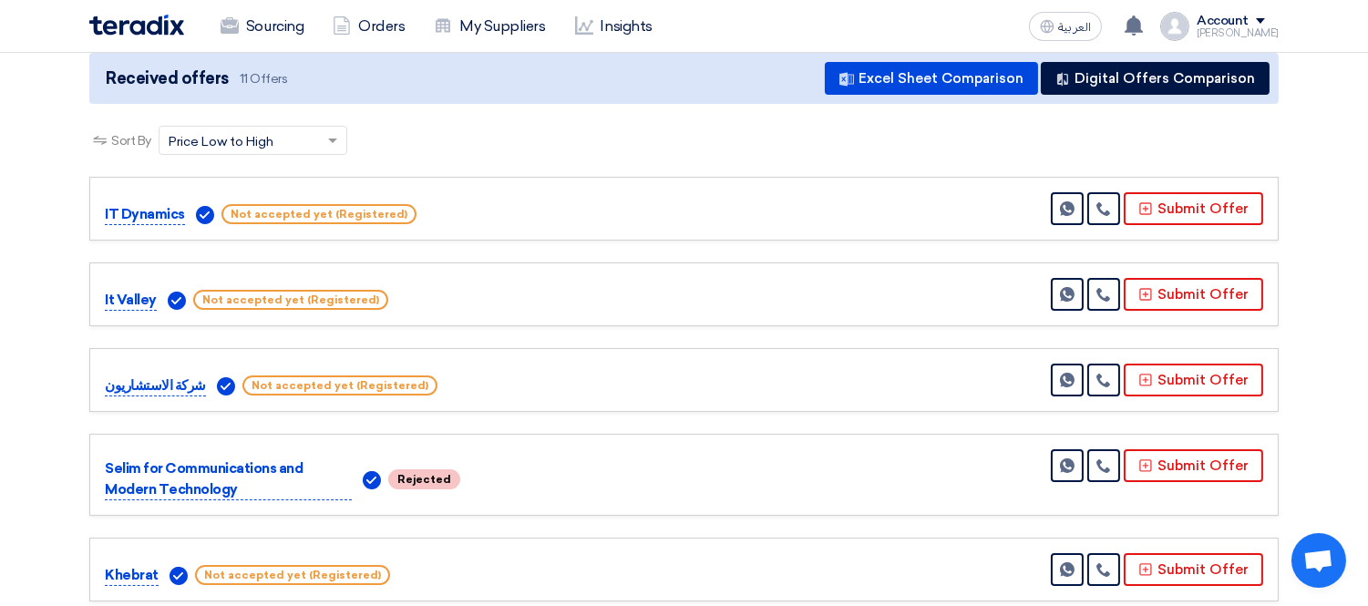
scroll to position [303, 0]
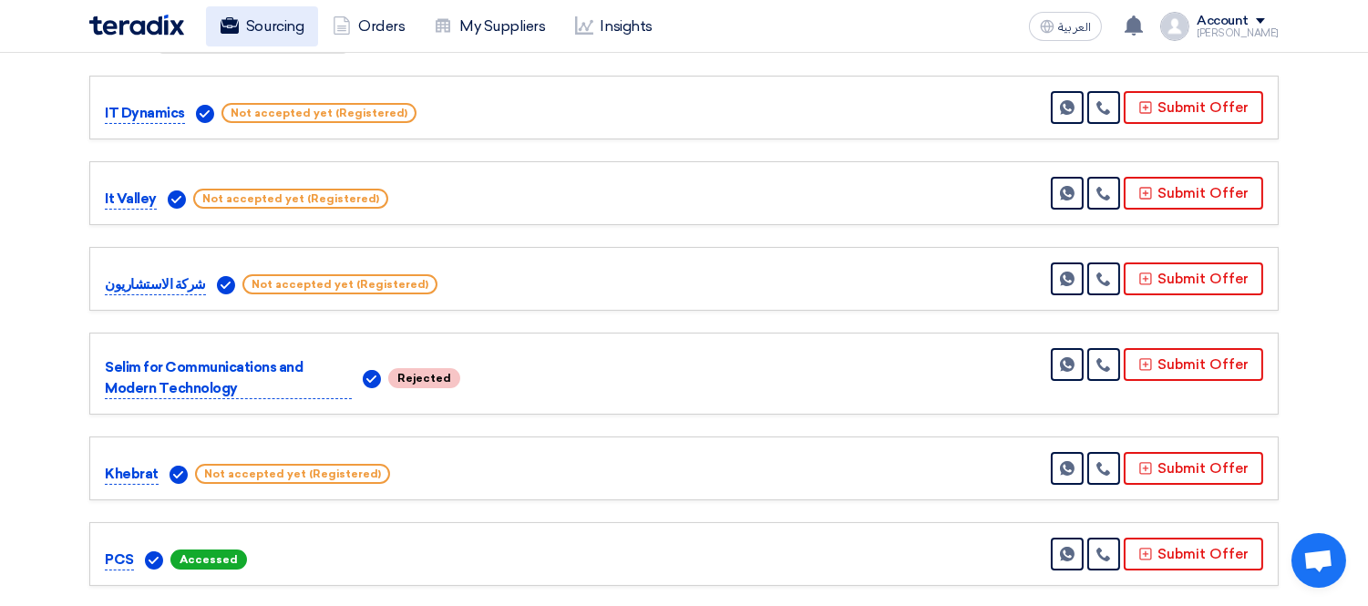
click at [233, 26] on icon at bounding box center [230, 25] width 18 height 18
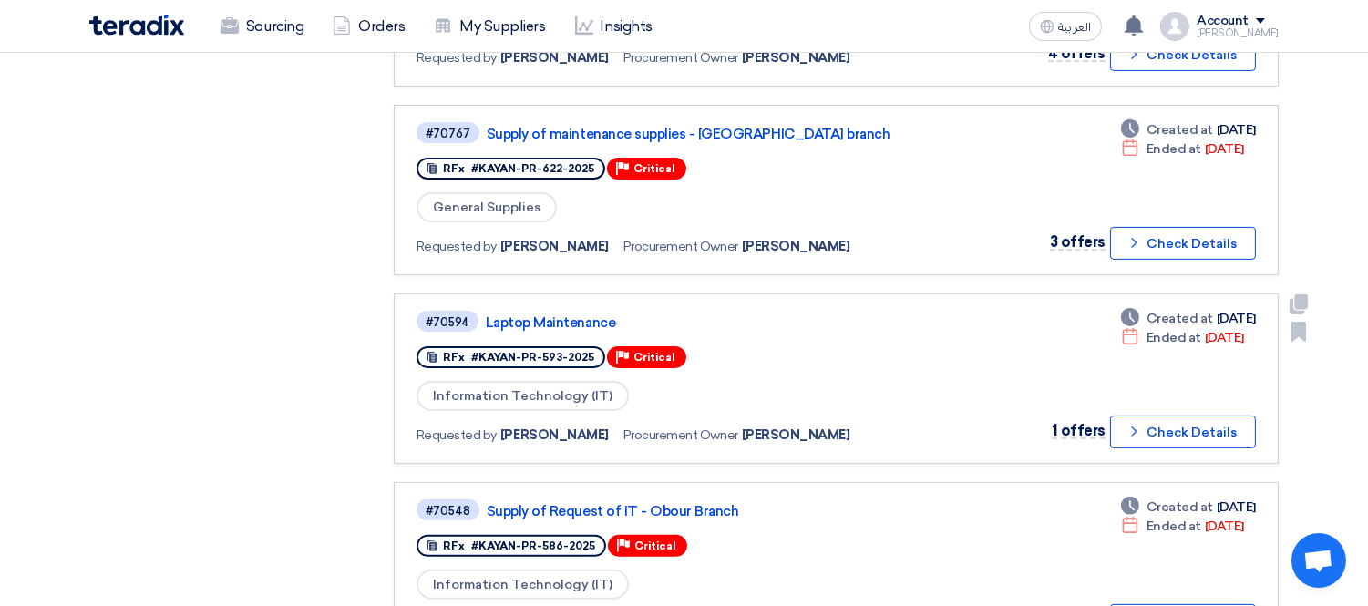
scroll to position [1114, 0]
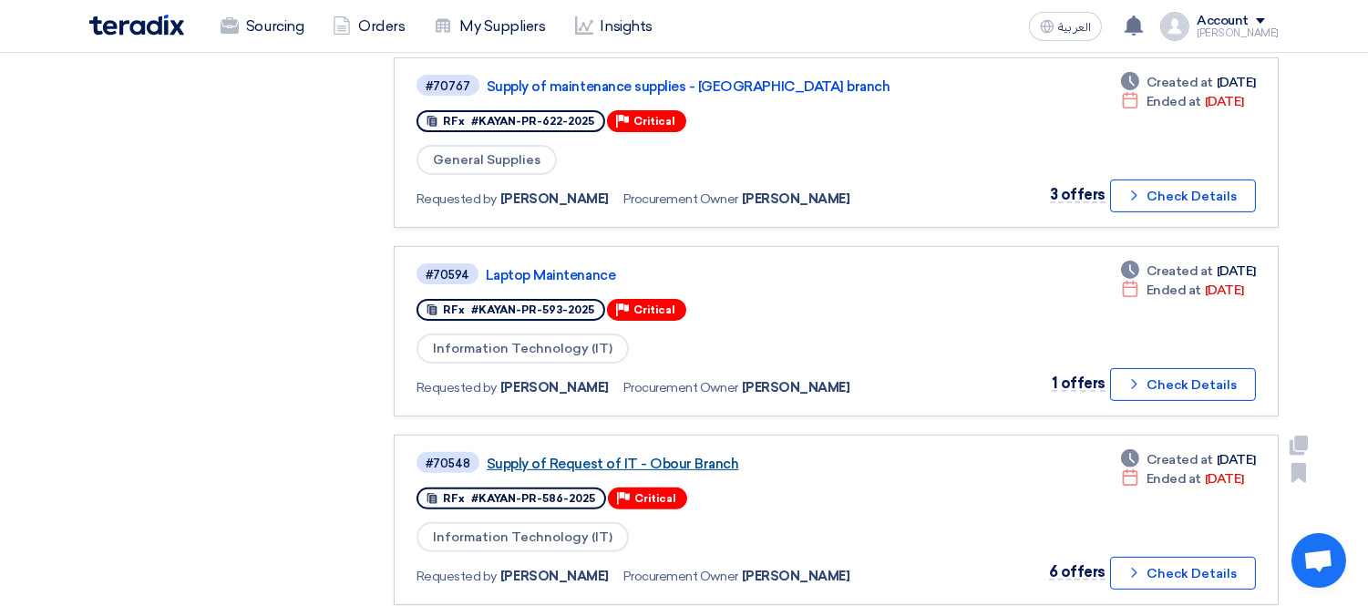
click at [574, 456] on link "Supply of Request of IT - Obour Branch" at bounding box center [715, 464] width 456 height 16
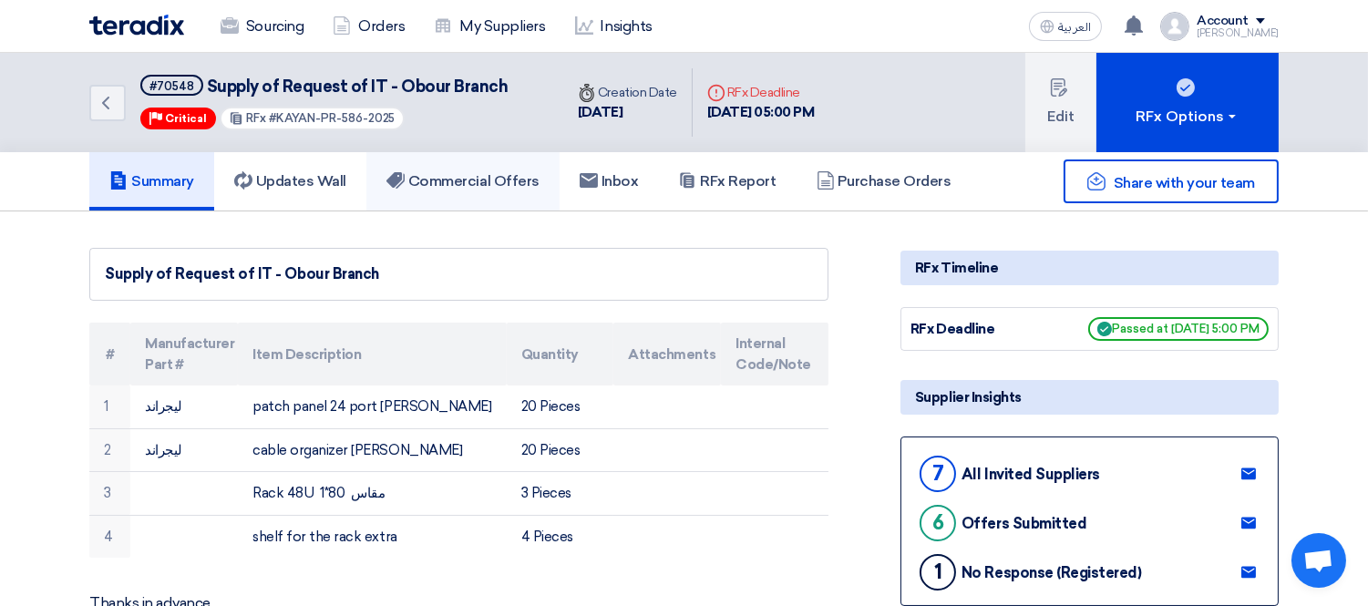
click at [492, 172] on h5 "Commercial Offers" at bounding box center [462, 181] width 153 height 18
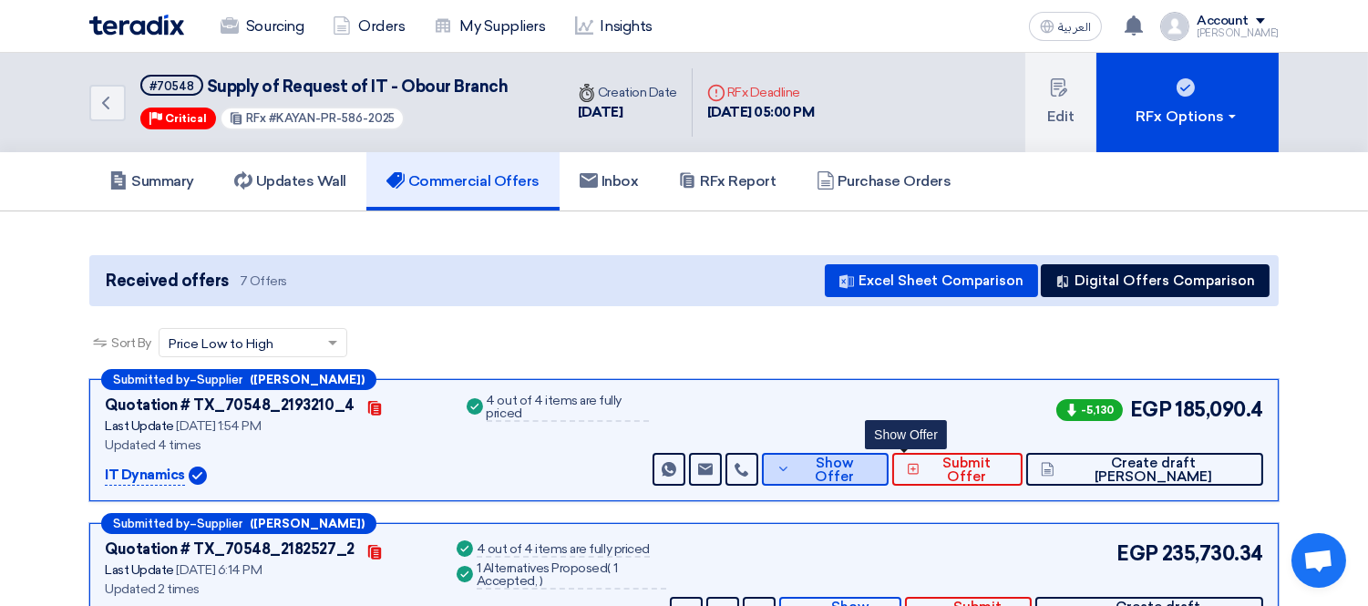
click at [873, 469] on span "Show Offer" at bounding box center [834, 470] width 78 height 27
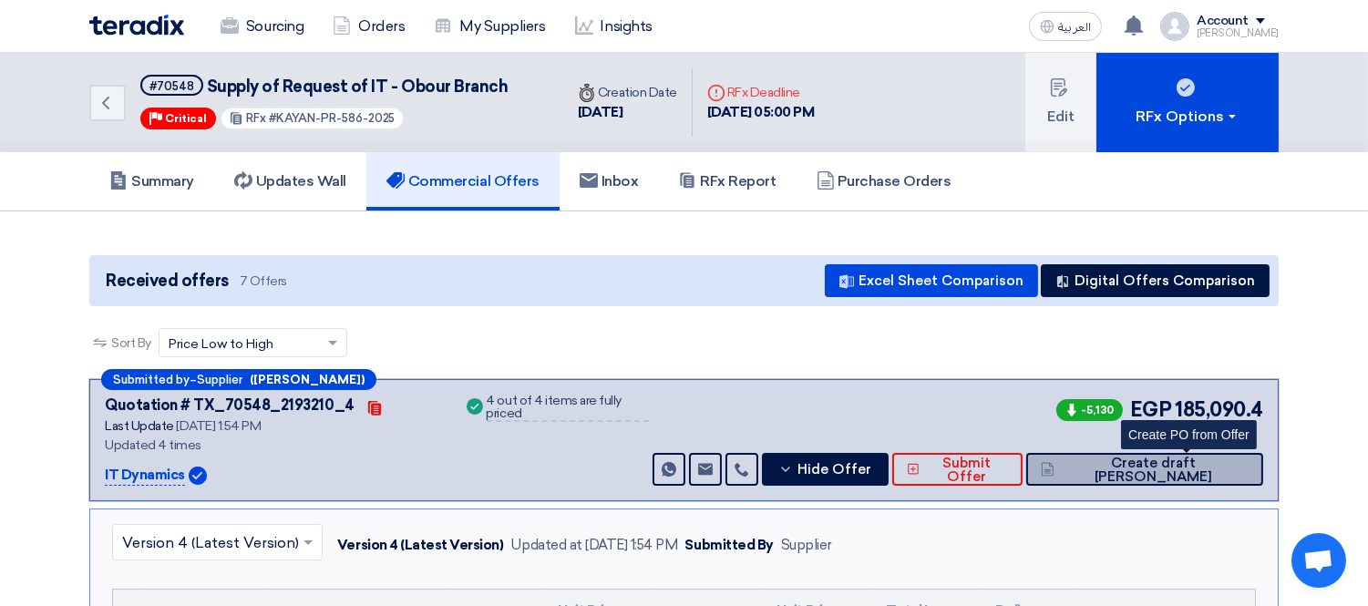
click at [1148, 465] on span "Create draft [PERSON_NAME]" at bounding box center [1154, 470] width 190 height 27
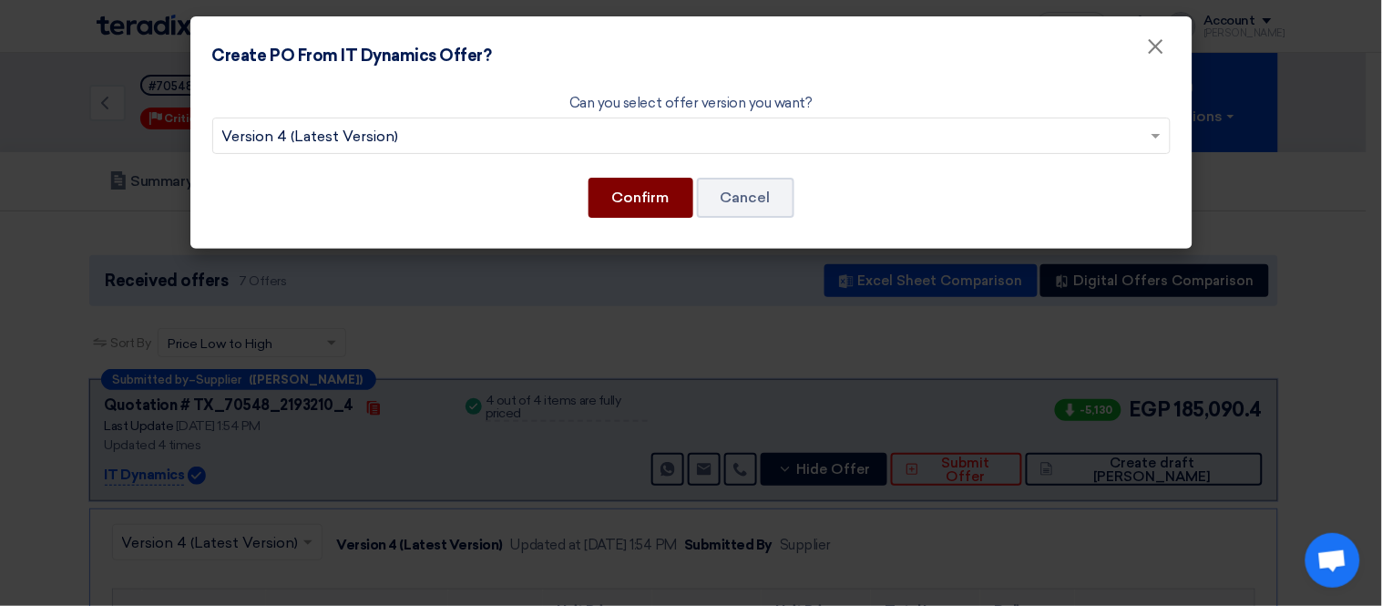
click at [629, 200] on button "Confirm" at bounding box center [641, 198] width 105 height 40
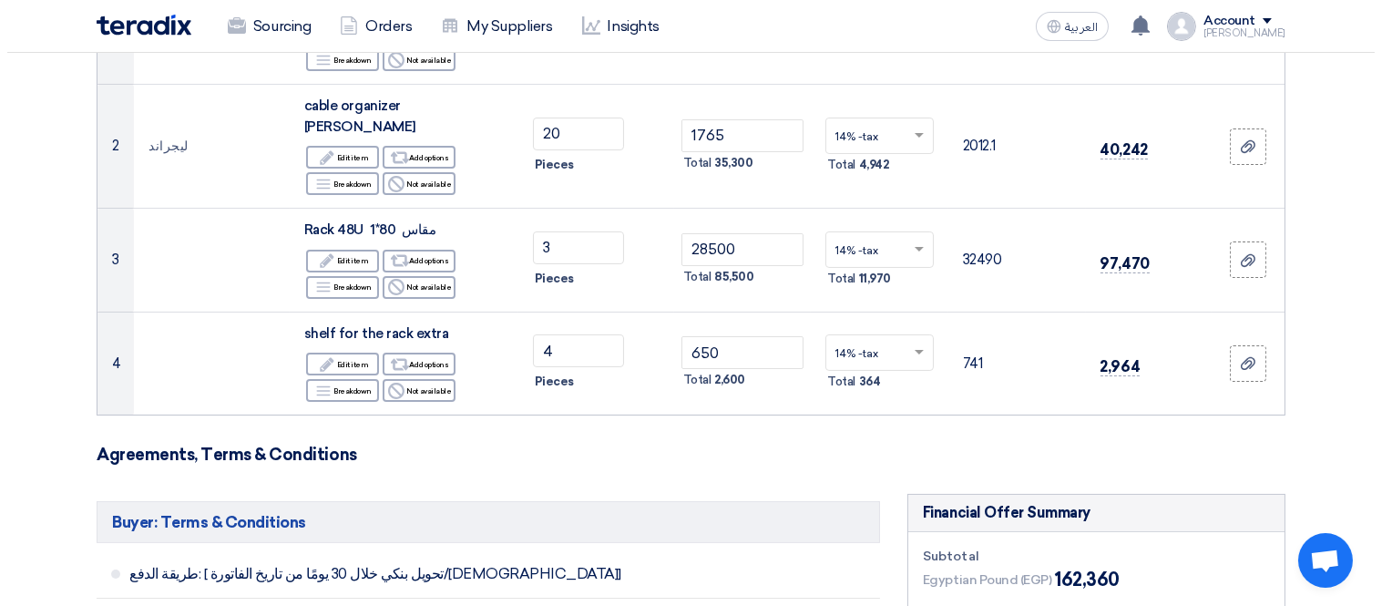
scroll to position [708, 0]
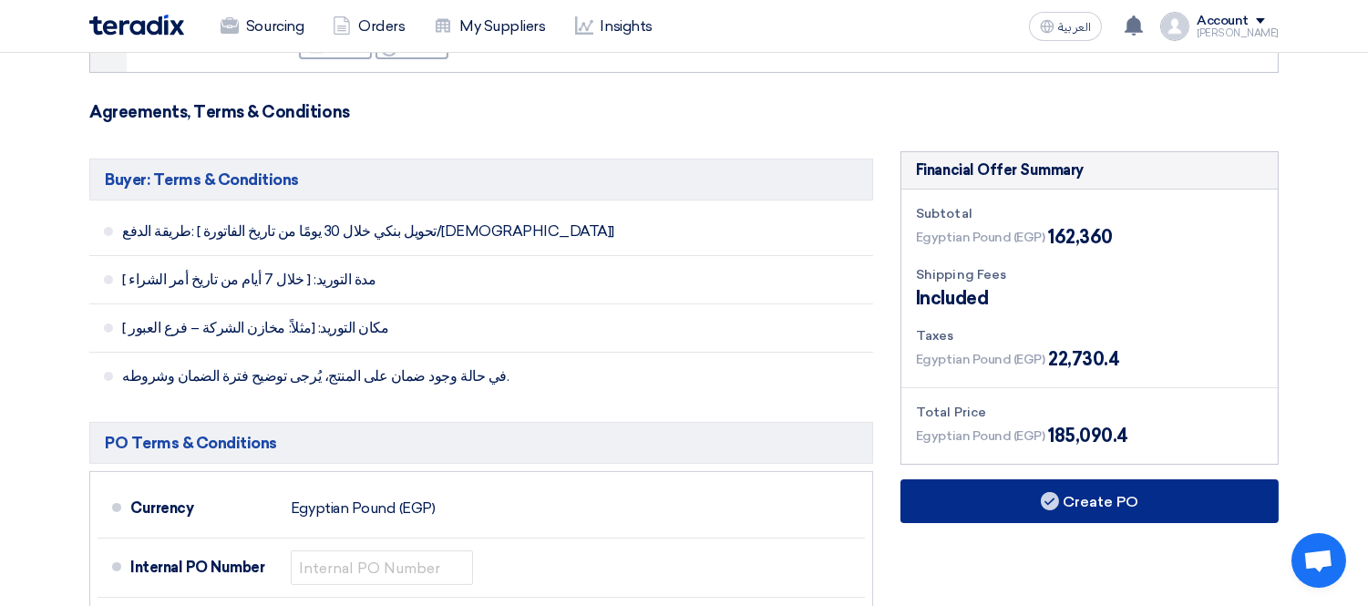
click at [1057, 492] on icon at bounding box center [1050, 501] width 18 height 18
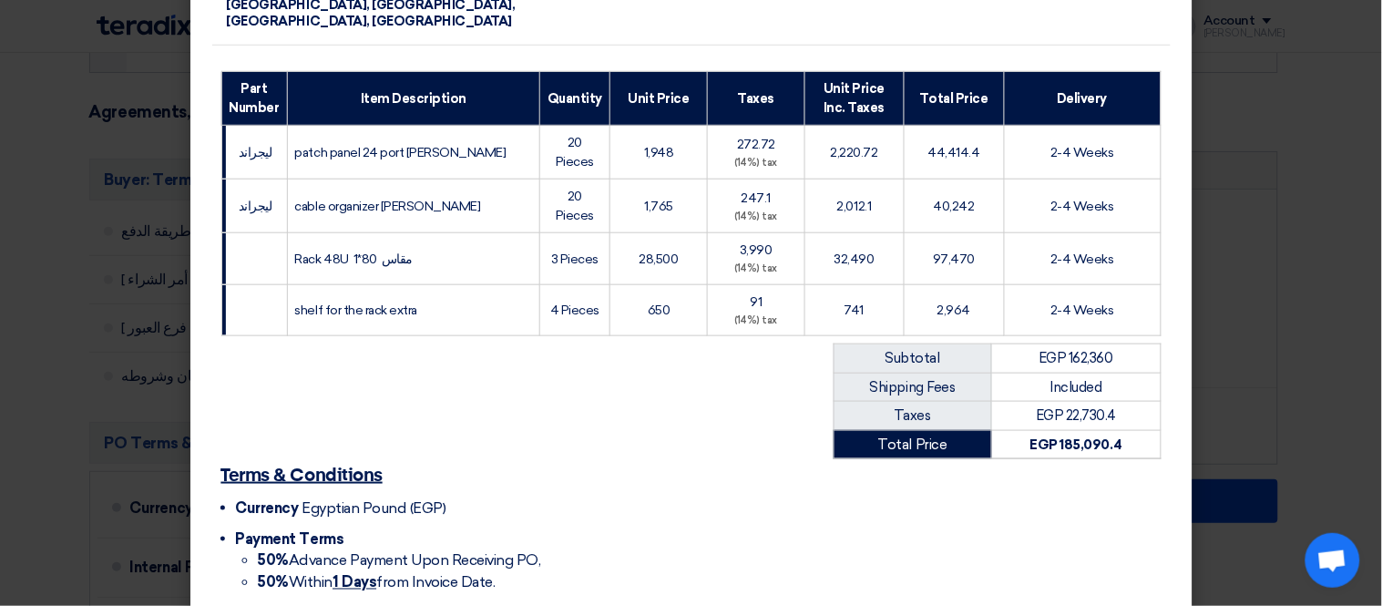
scroll to position [458, 0]
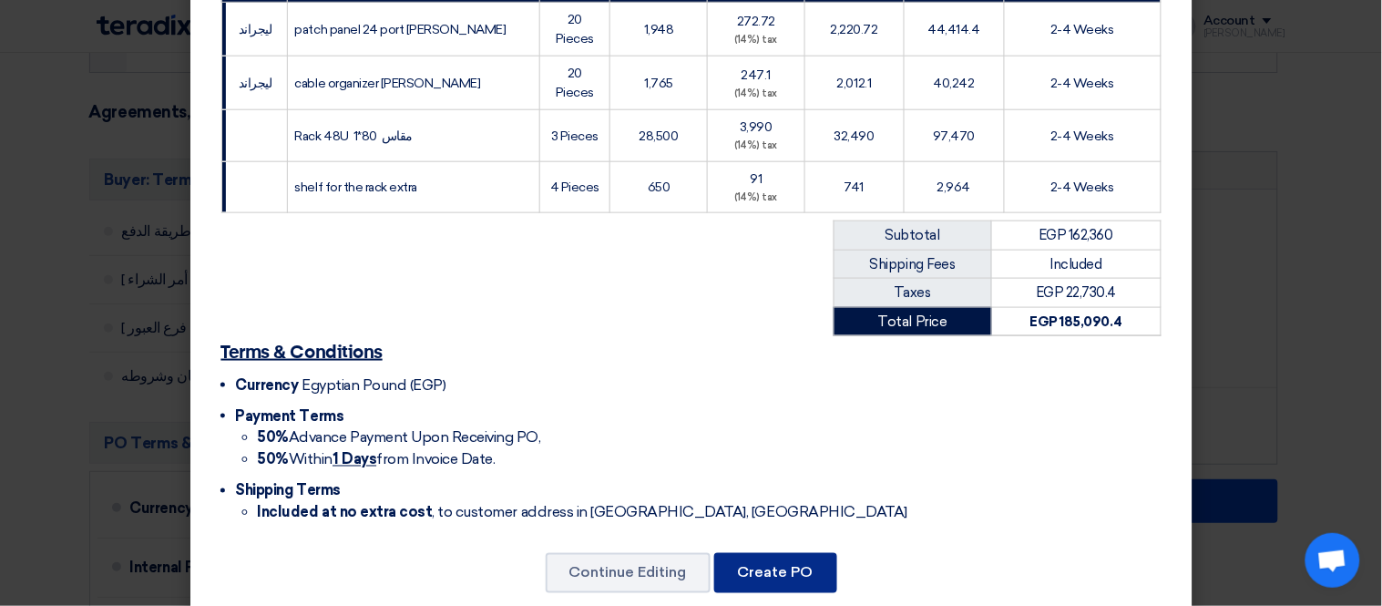
click at [788, 553] on button "Create PO" at bounding box center [775, 573] width 123 height 40
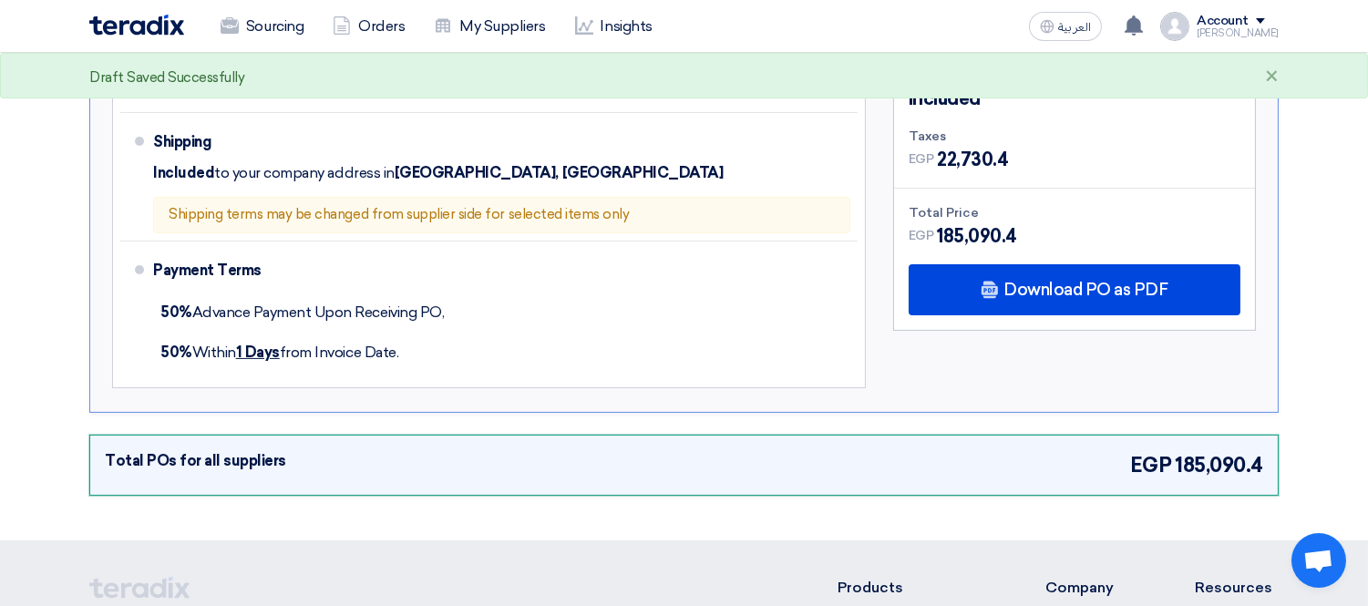
scroll to position [744, 0]
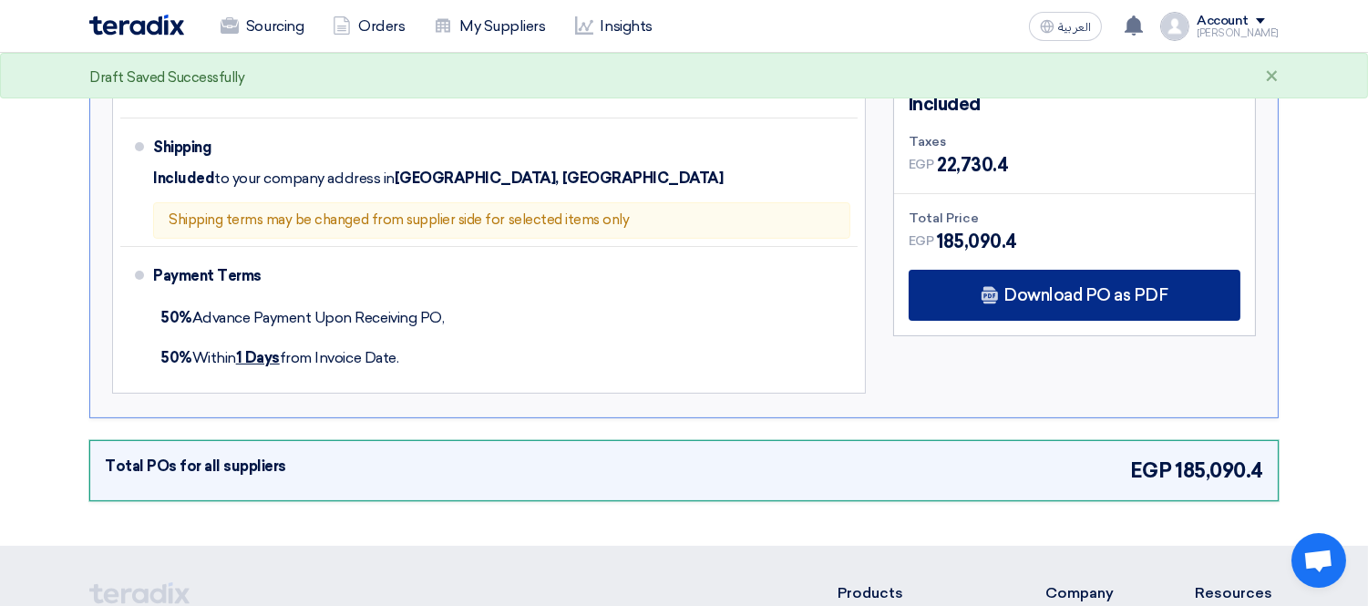
click at [1074, 294] on span "Download PO as PDF" at bounding box center [1085, 295] width 164 height 16
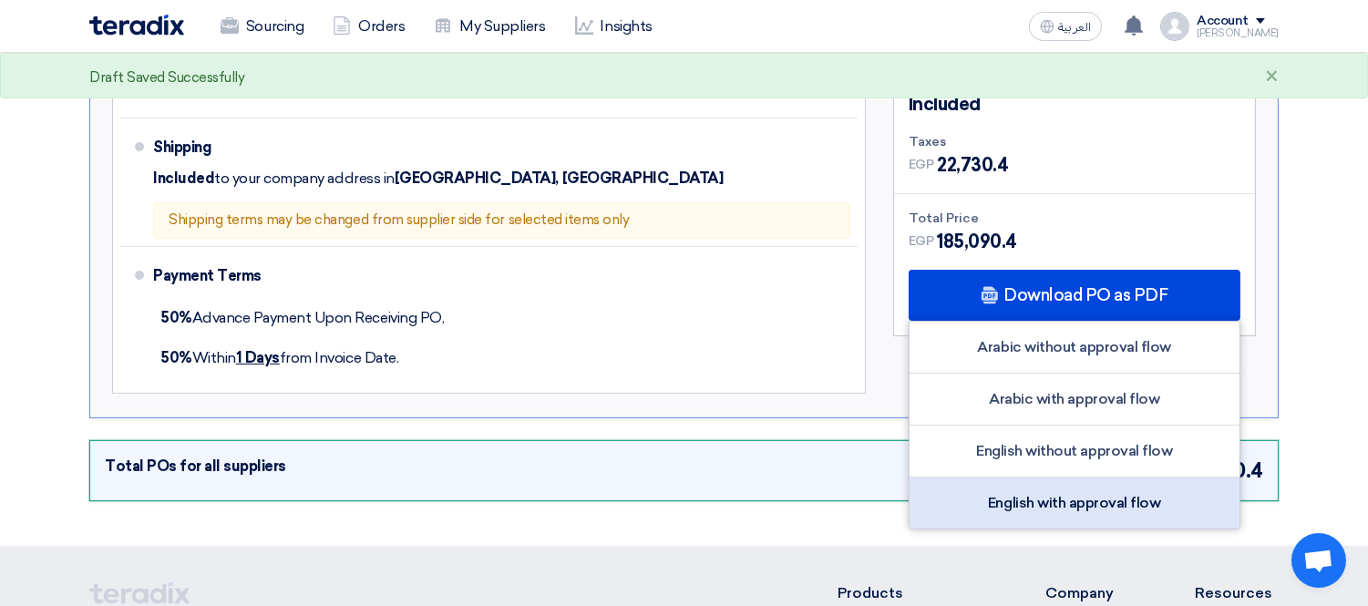
click at [1049, 503] on div "English with approval flow" at bounding box center [1074, 503] width 330 height 51
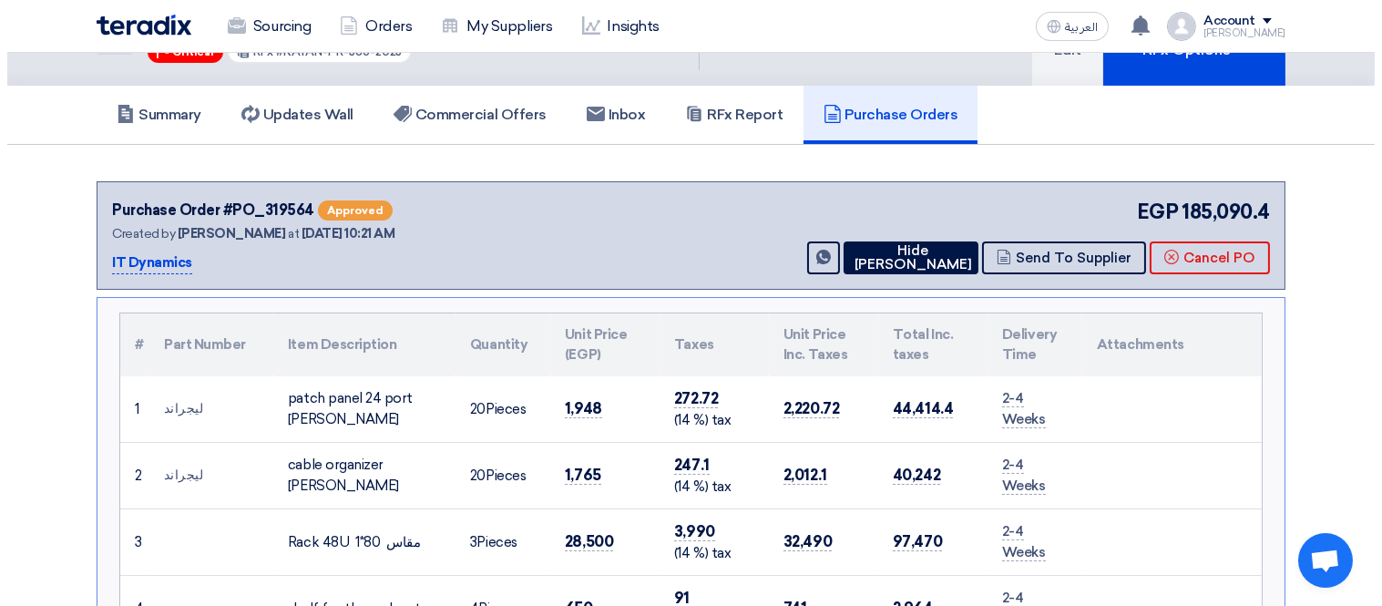
scroll to position [0, 0]
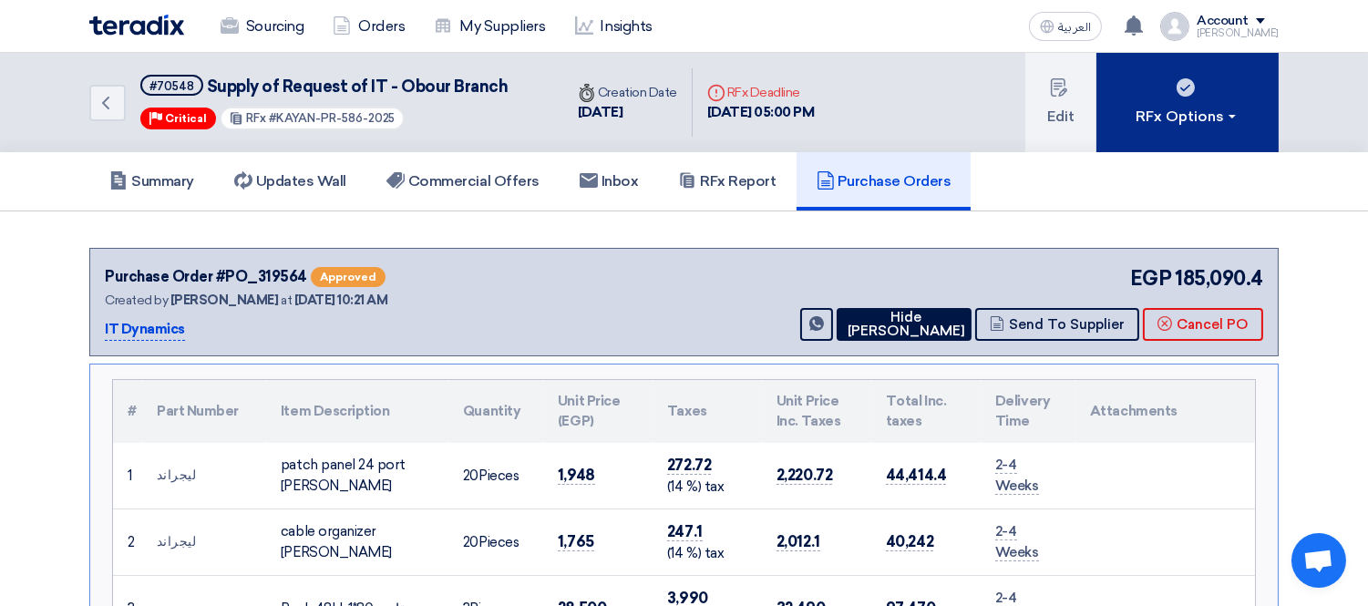
click at [1195, 121] on div "RFx Options" at bounding box center [1187, 117] width 103 height 22
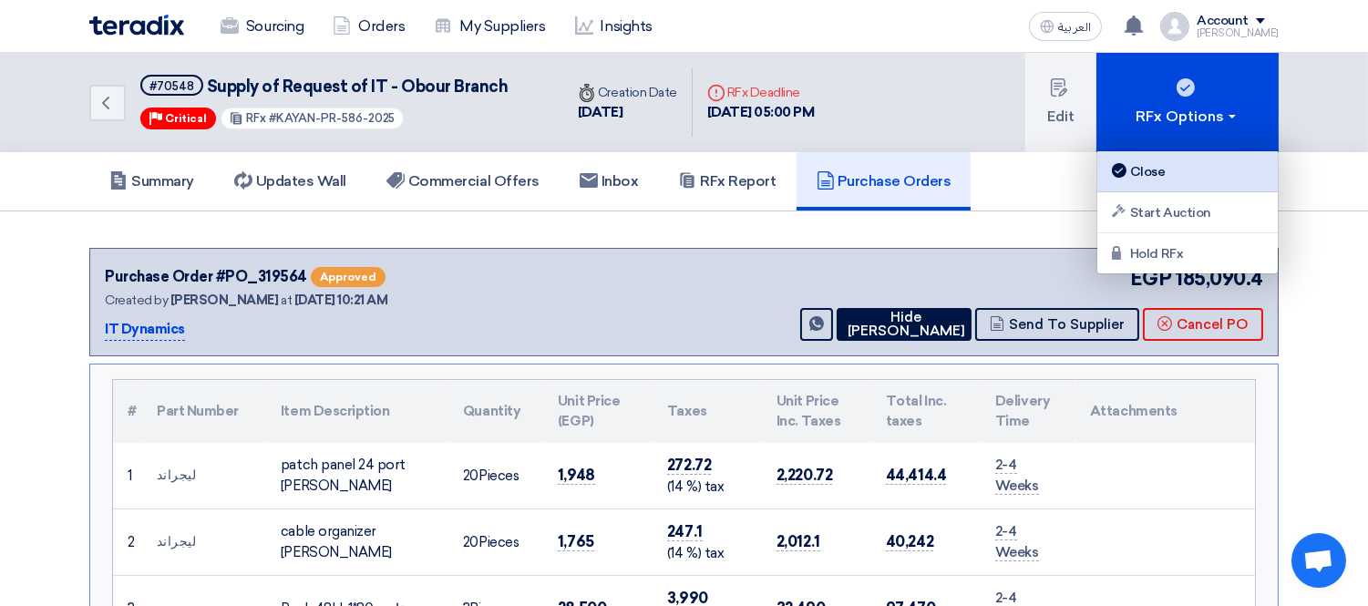
click at [1189, 152] on link "Close" at bounding box center [1187, 171] width 180 height 41
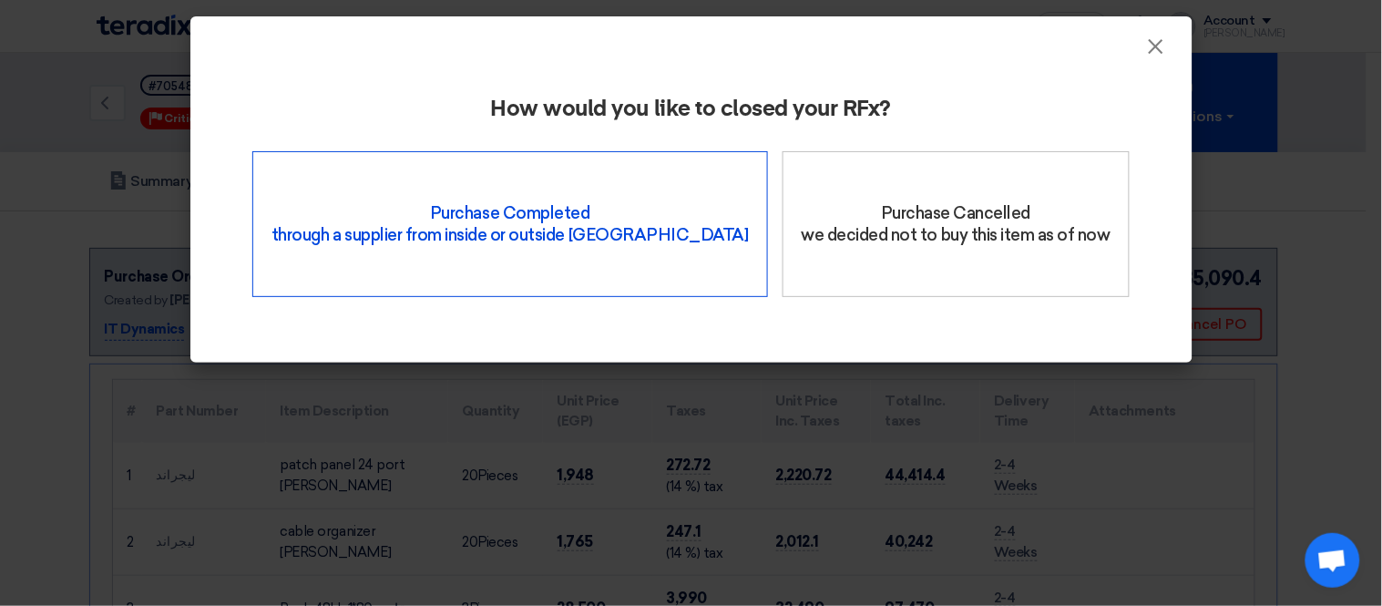
click at [583, 231] on div "Purchase Completed through a supplier from inside or outside Teradix" at bounding box center [510, 224] width 516 height 146
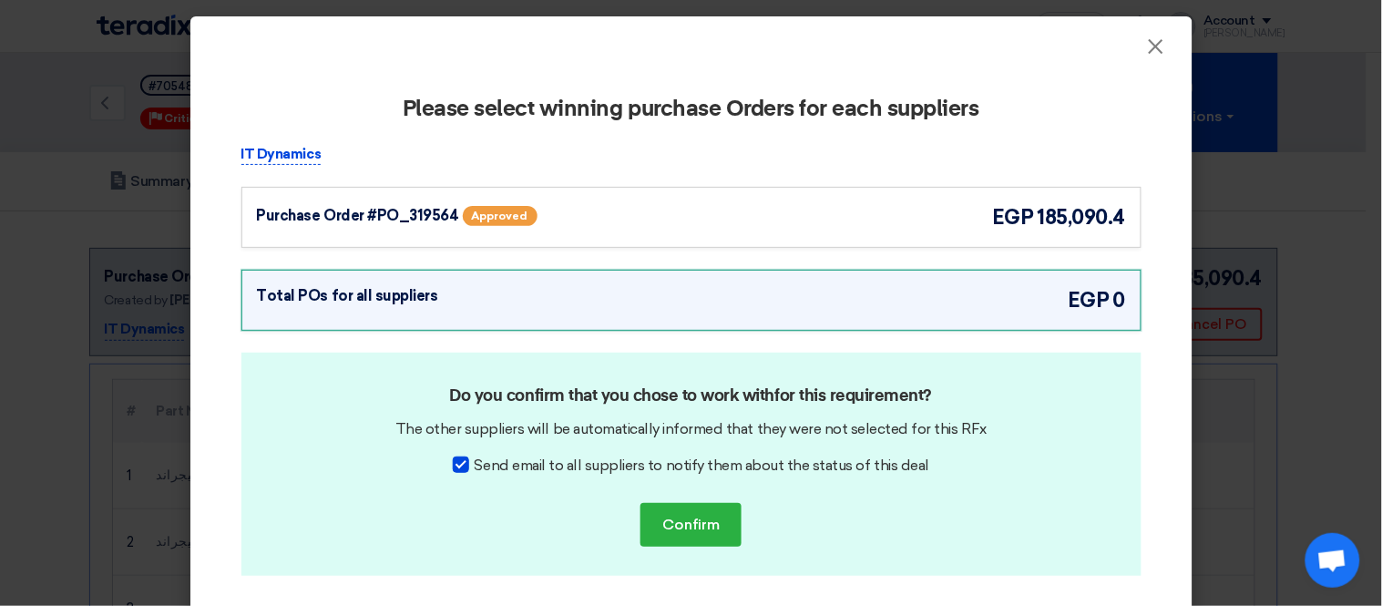
click at [480, 466] on span "Send email to all suppliers to notify them about the status of this deal" at bounding box center [702, 466] width 455 height 22
click at [480, 466] on input "Send email to all suppliers to notify them about the status of this deal" at bounding box center [481, 461] width 12 height 12
checkbox input "false"
click at [539, 213] on div "Purchase Order #PO_319564 Approved" at bounding box center [434, 215] width 355 height 27
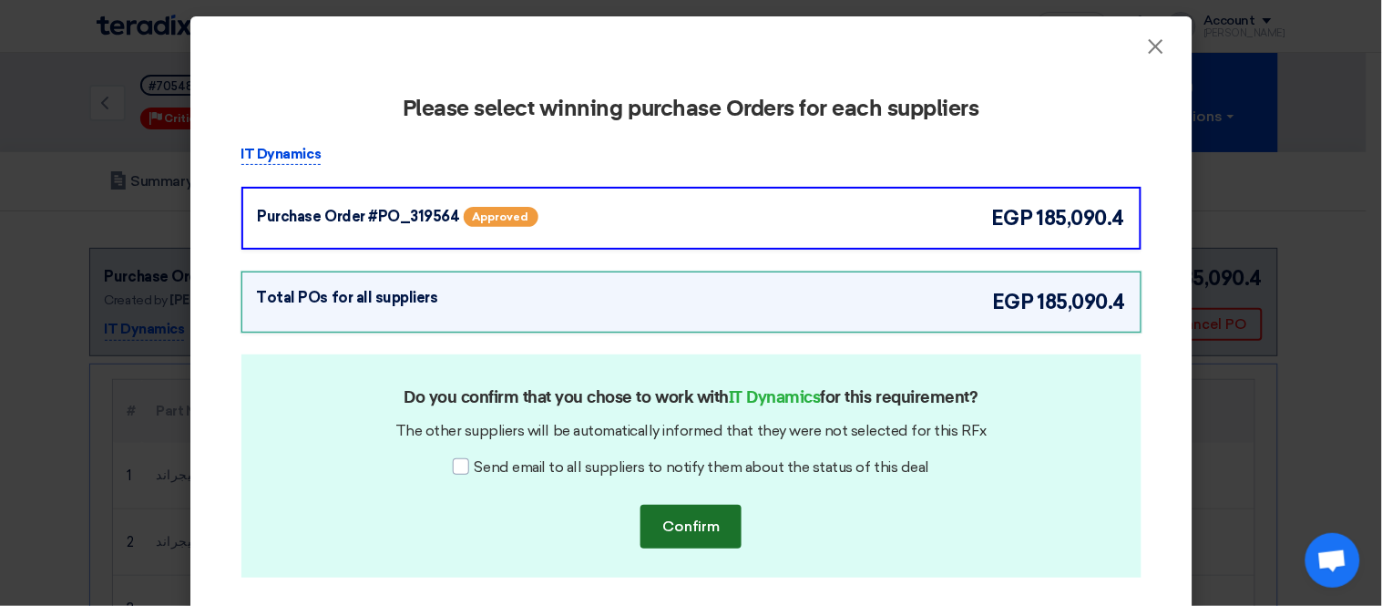
click at [702, 533] on button "Confirm" at bounding box center [691, 527] width 101 height 44
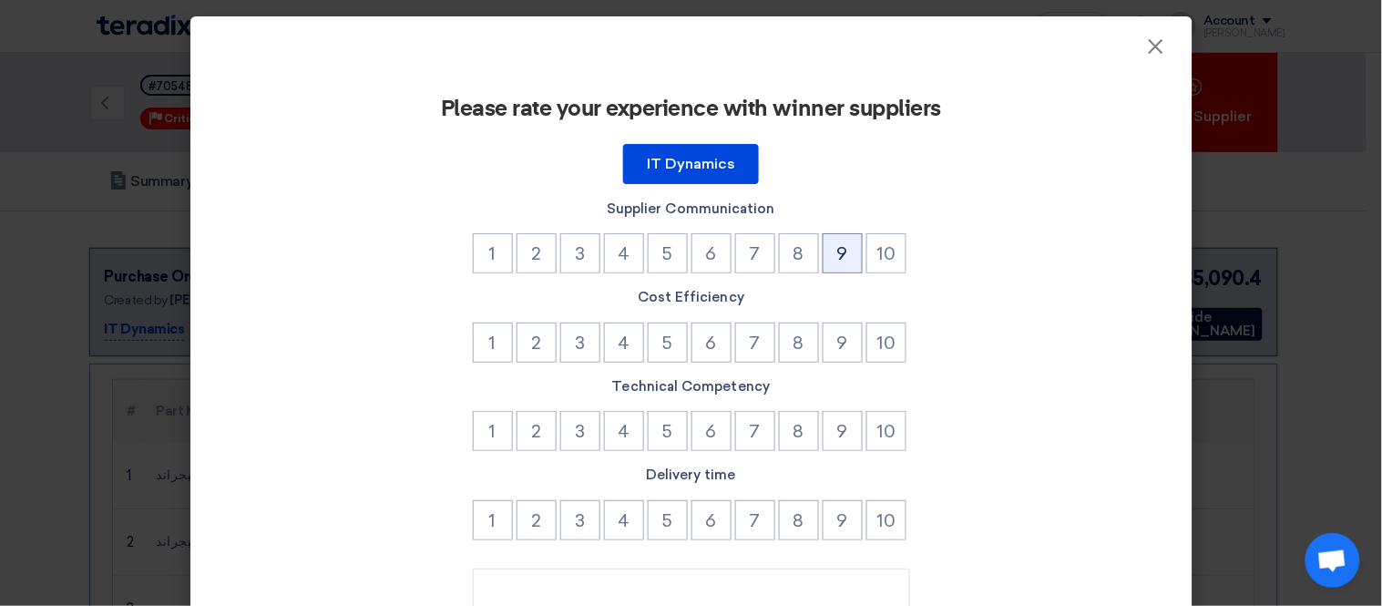
click at [845, 244] on button "9" at bounding box center [843, 253] width 40 height 40
click at [891, 344] on button "10" at bounding box center [887, 343] width 40 height 40
click at [832, 432] on button "9" at bounding box center [843, 431] width 40 height 40
click at [881, 517] on button "10" at bounding box center [887, 520] width 40 height 40
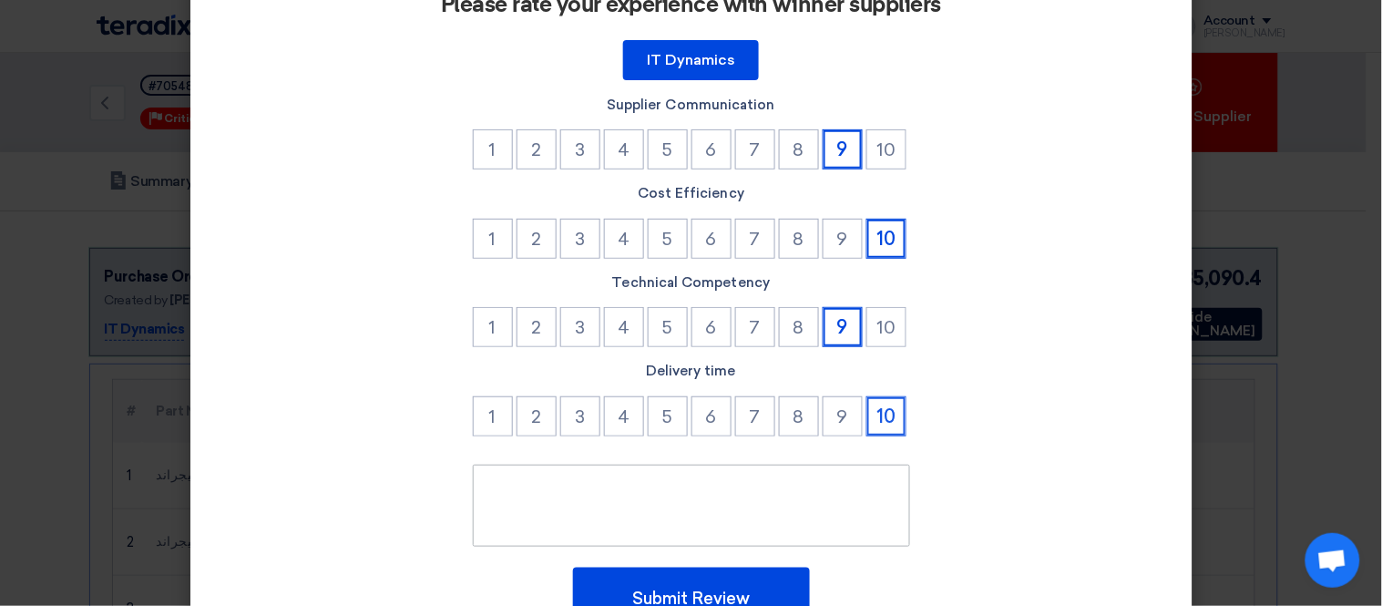
scroll to position [198, 0]
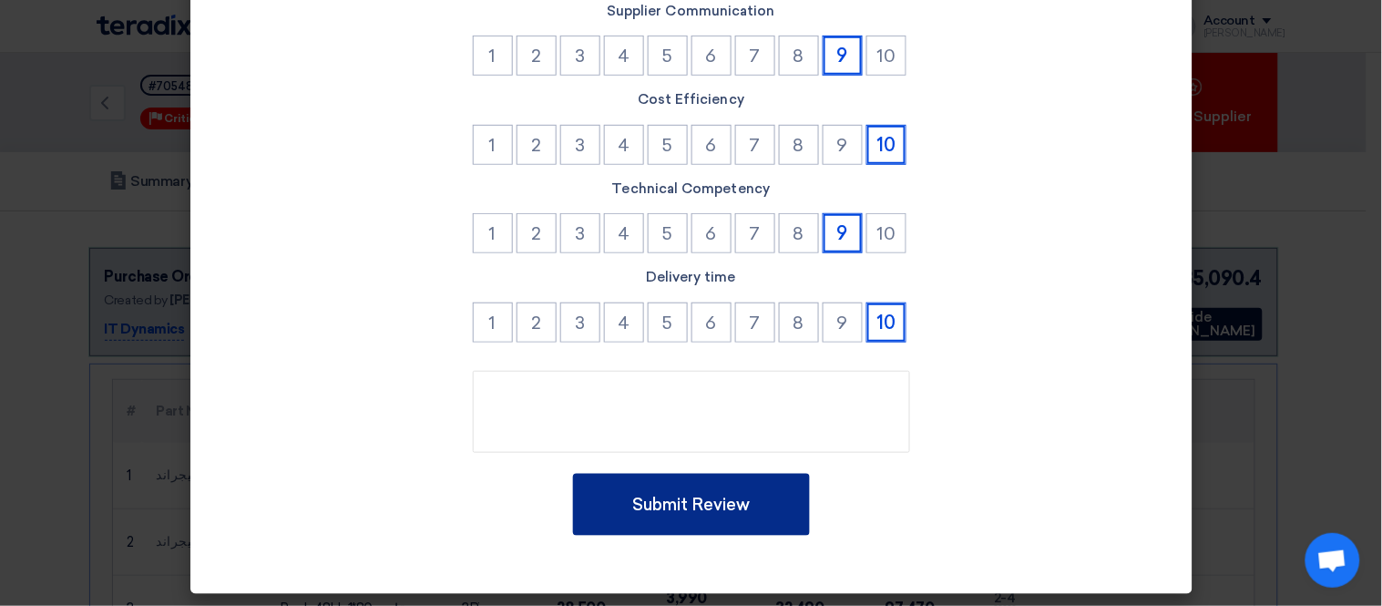
click at [741, 505] on button "Submit Review" at bounding box center [691, 505] width 237 height 62
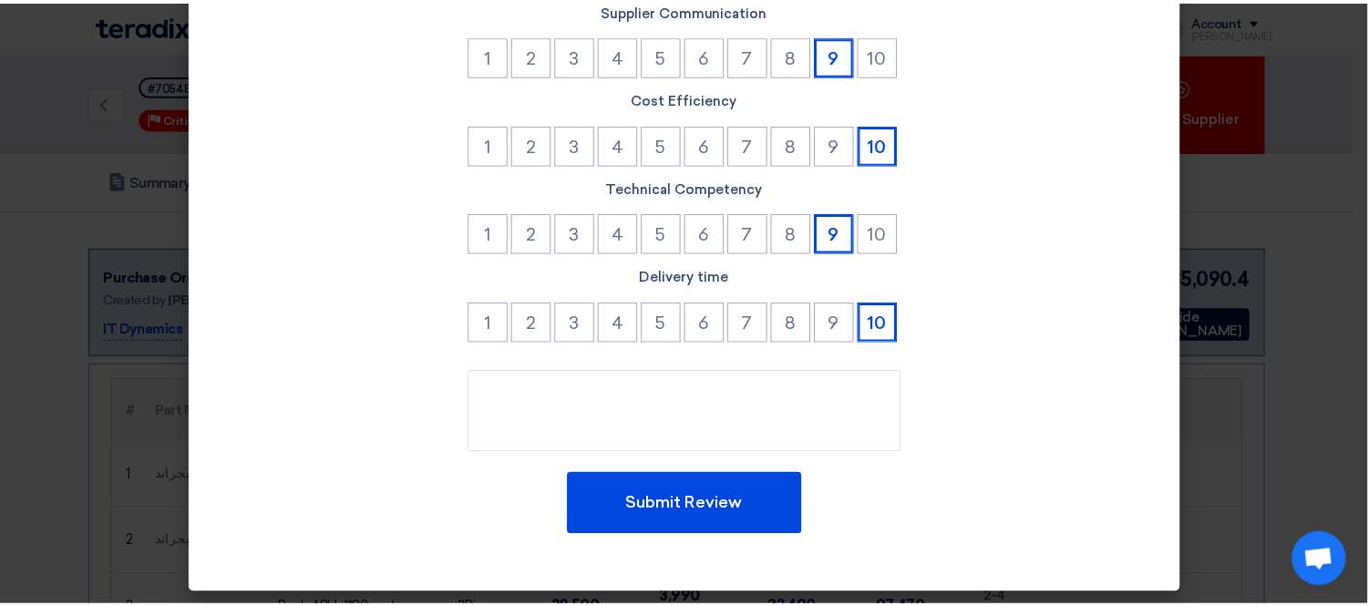
scroll to position [0, 0]
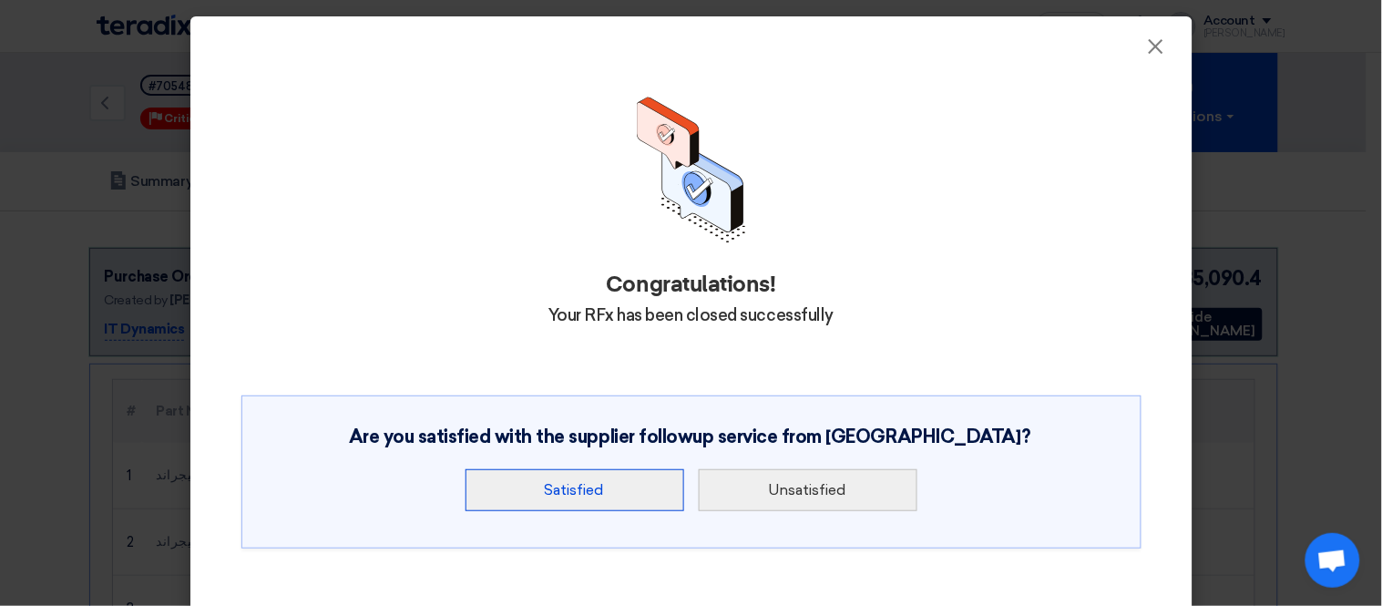
click at [511, 495] on button "Satisfied" at bounding box center [575, 490] width 219 height 42
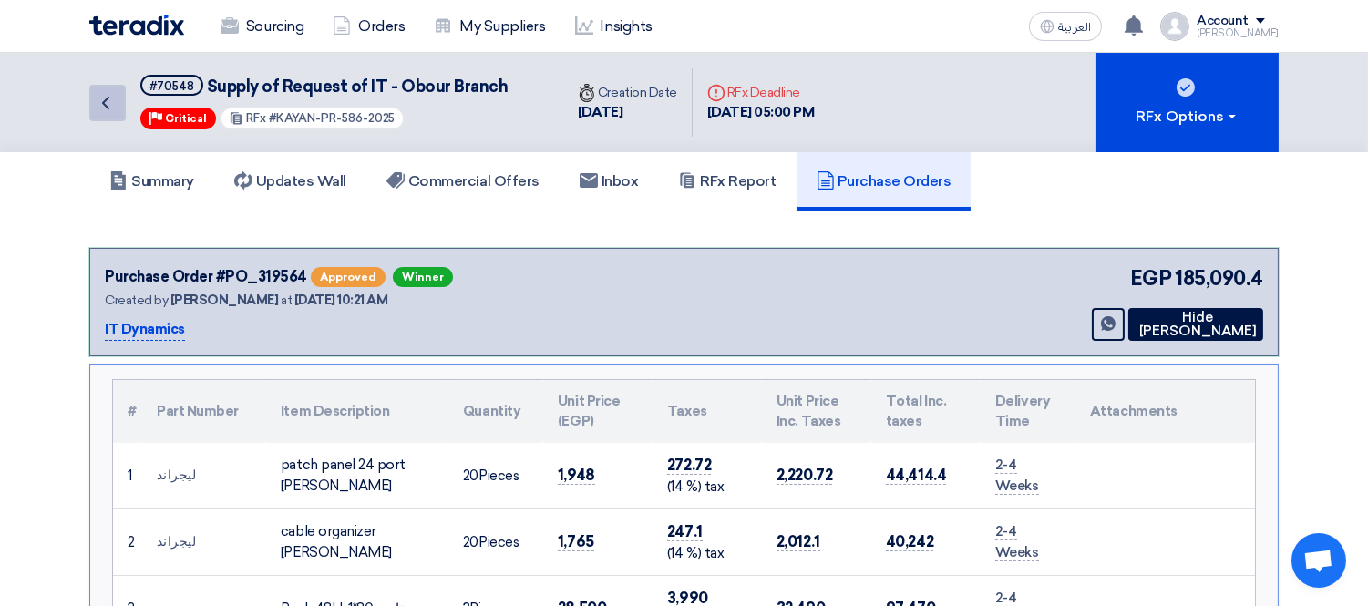
click at [106, 105] on use at bounding box center [105, 103] width 7 height 13
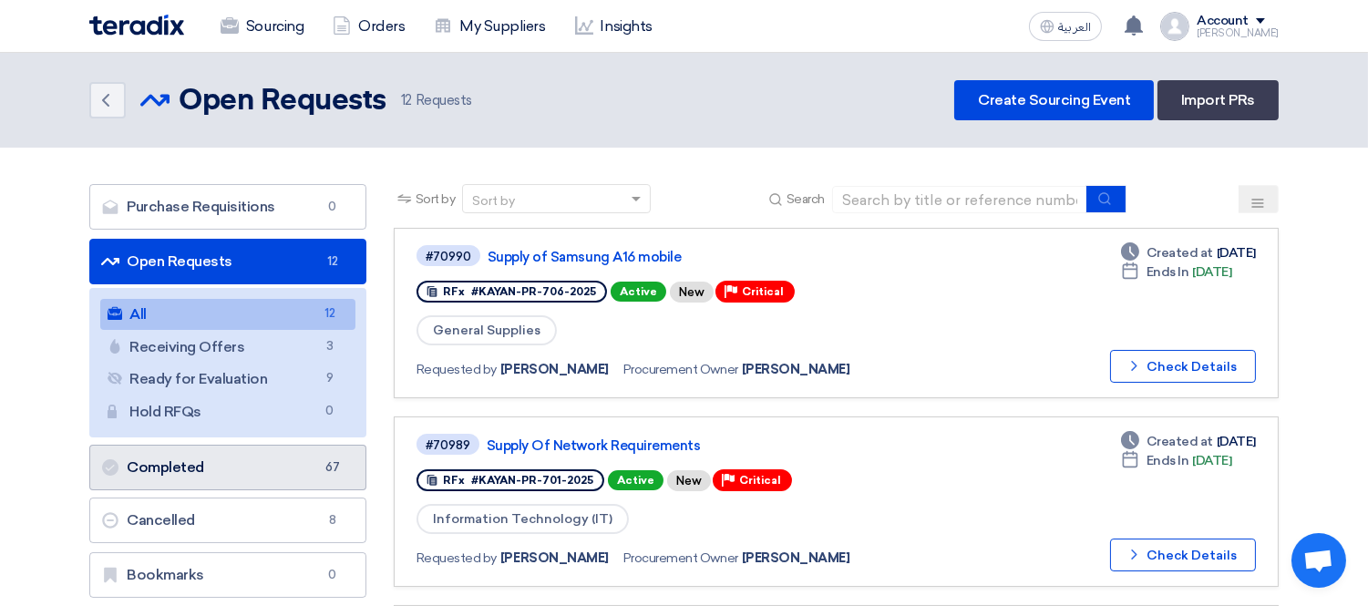
click at [186, 465] on link "Completed Completed 67" at bounding box center [227, 468] width 277 height 46
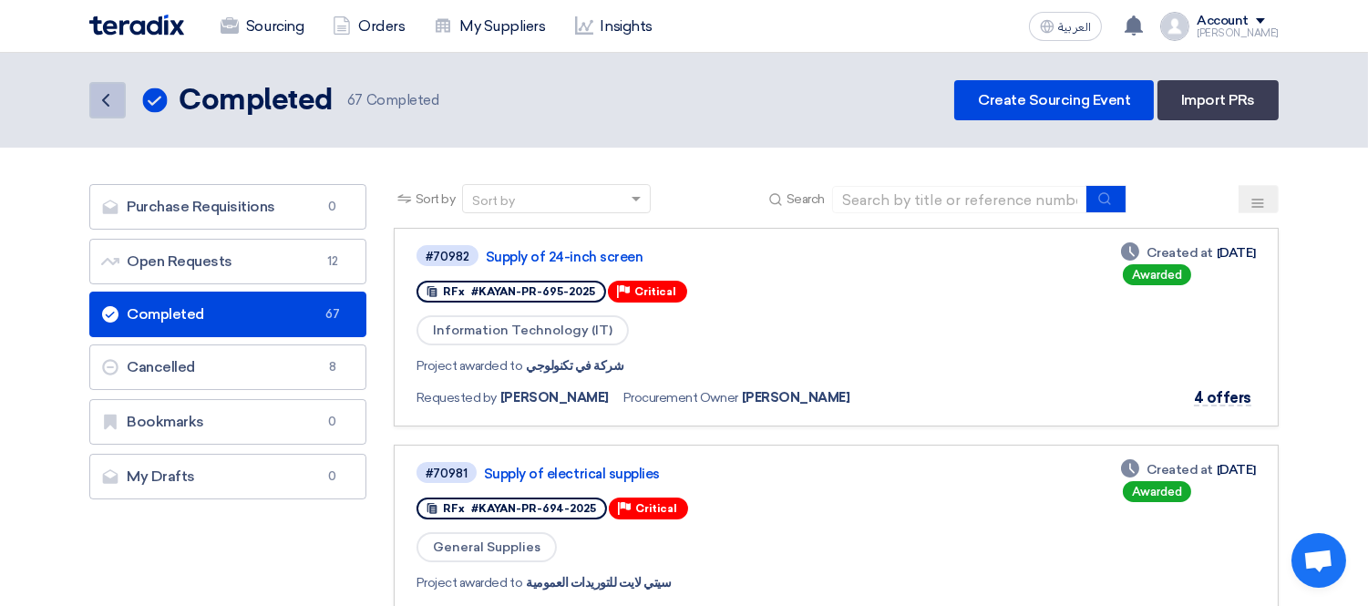
click at [98, 86] on link "Back" at bounding box center [107, 100] width 36 height 36
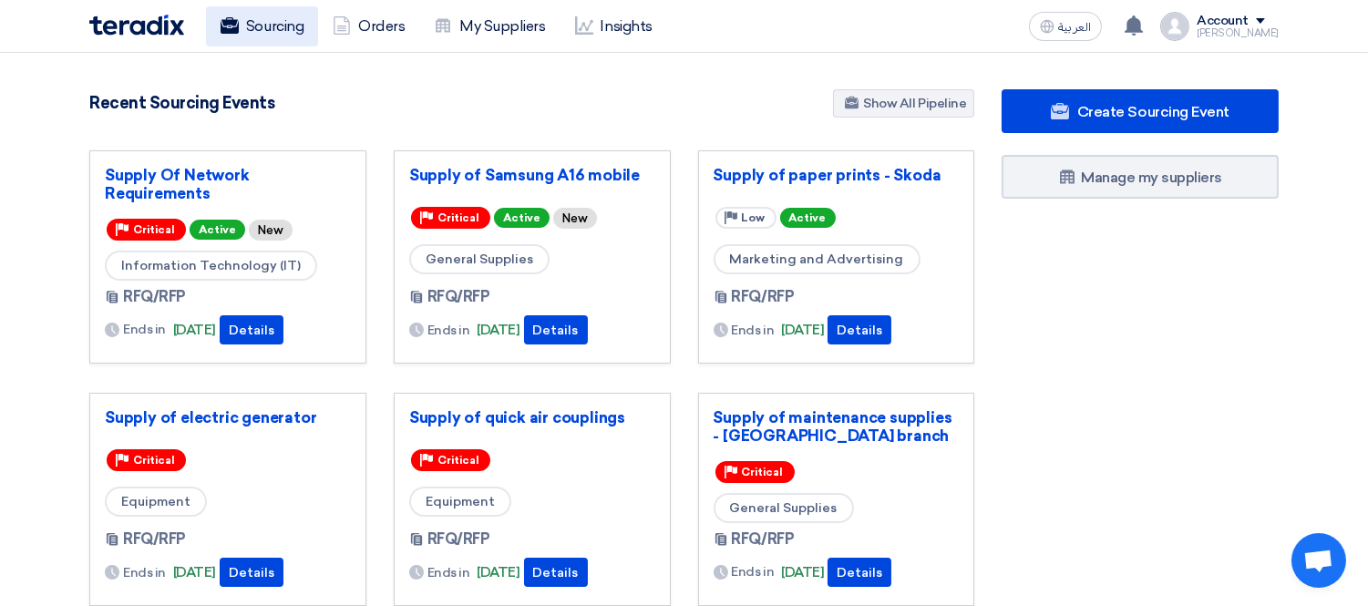
click at [288, 21] on link "Sourcing" at bounding box center [262, 26] width 112 height 40
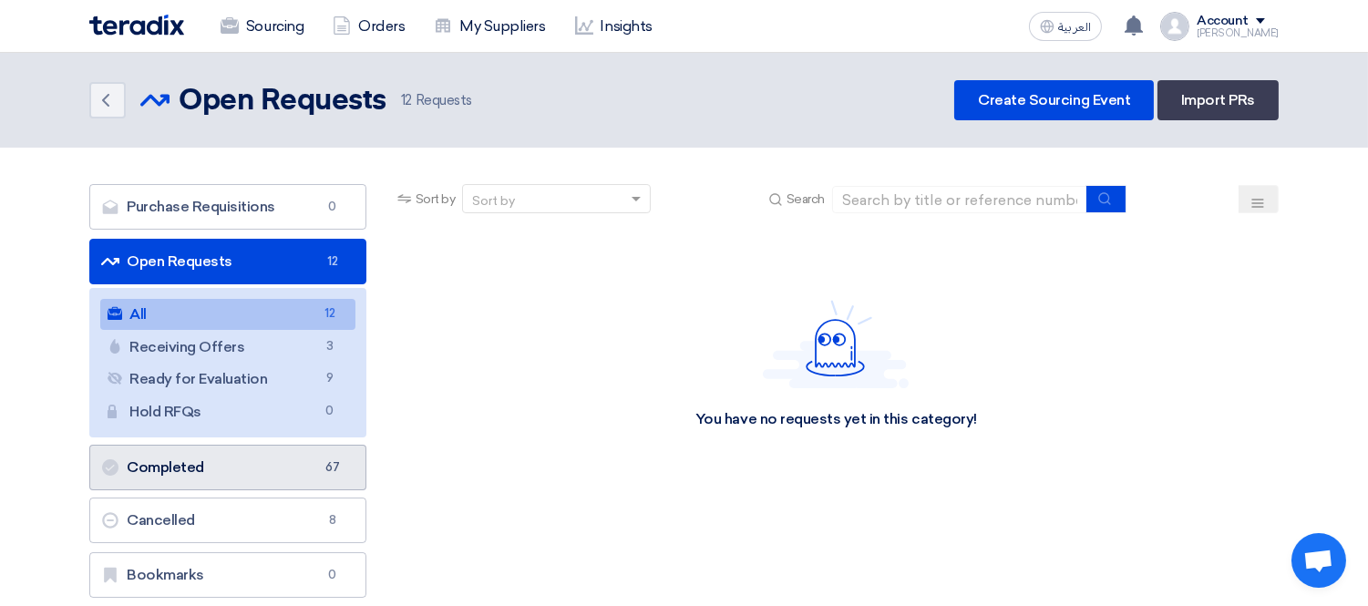
click at [215, 476] on link "Completed Completed 67" at bounding box center [227, 468] width 277 height 46
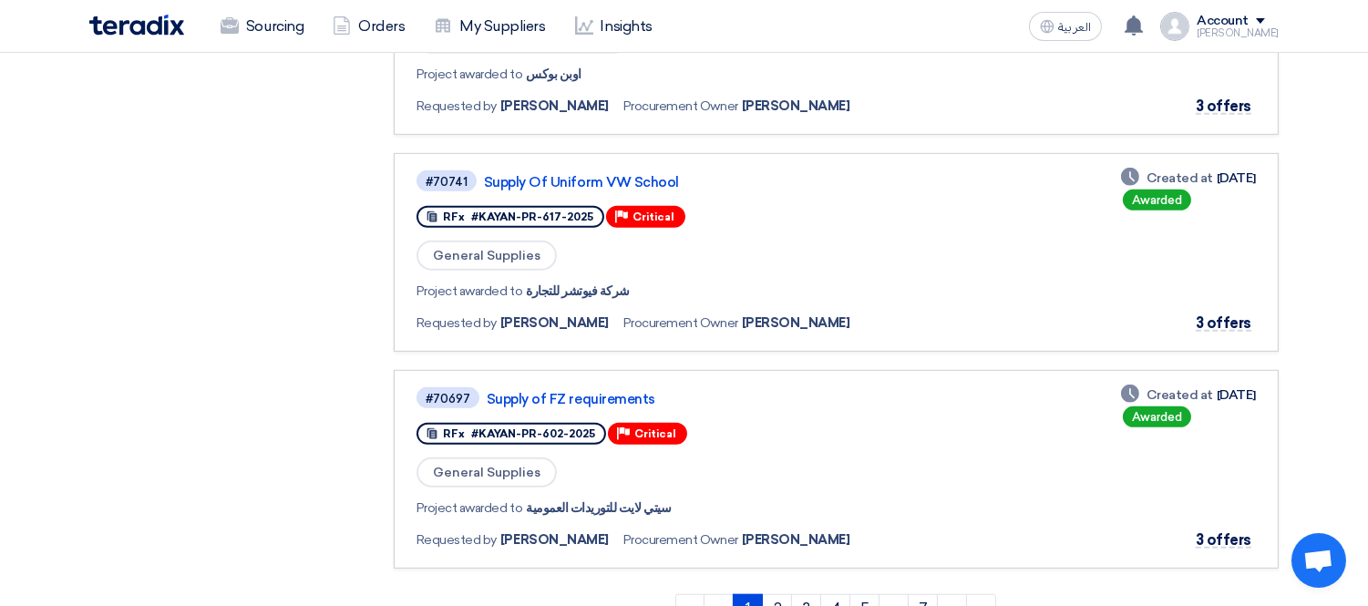
scroll to position [1823, 0]
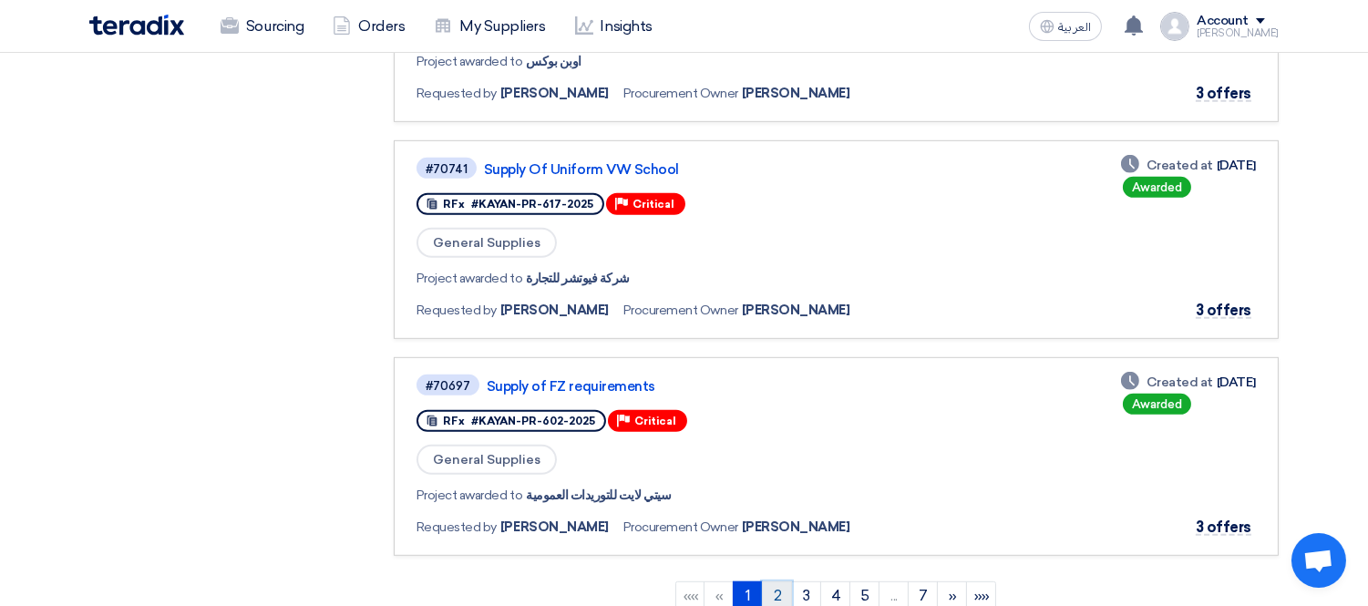
click at [785, 581] on link "2" at bounding box center [777, 595] width 30 height 29
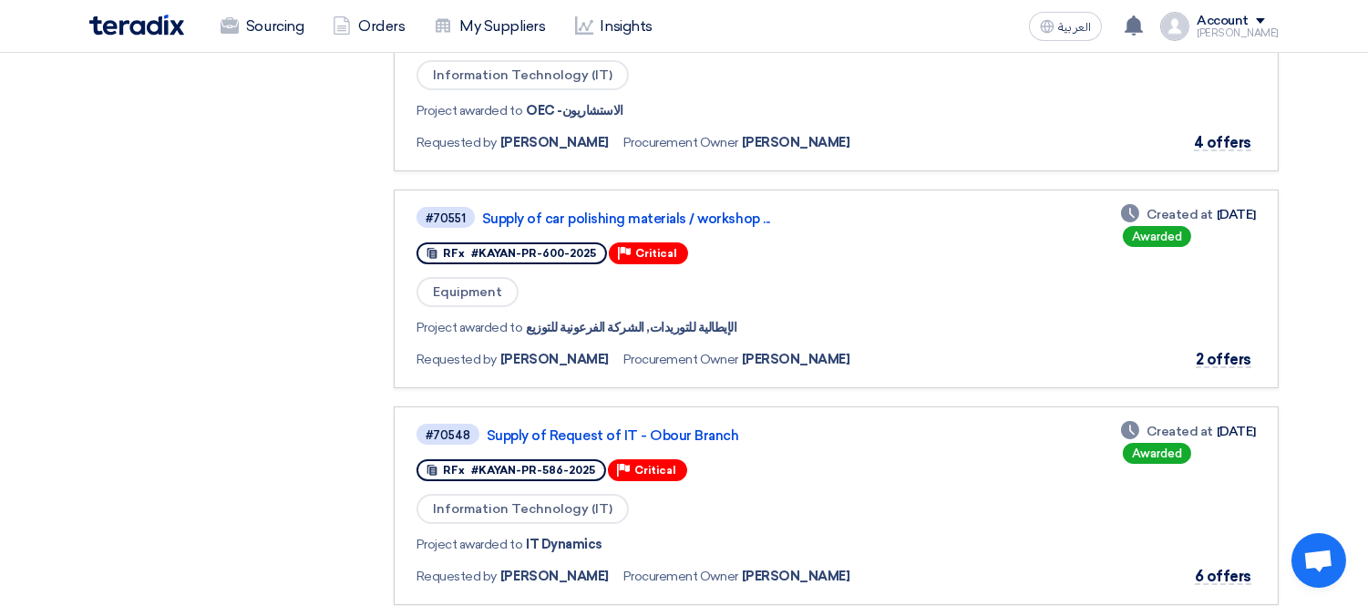
scroll to position [911, 0]
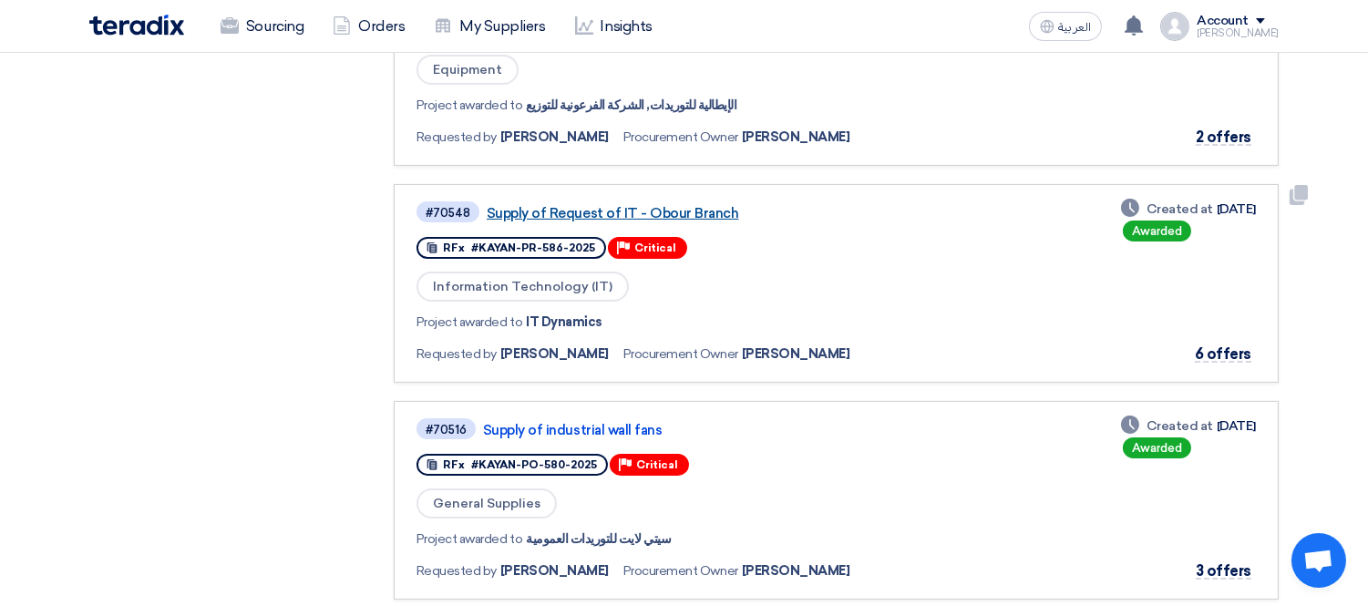
click at [678, 205] on link "Supply of Request of IT - Obour Branch" at bounding box center [715, 213] width 456 height 16
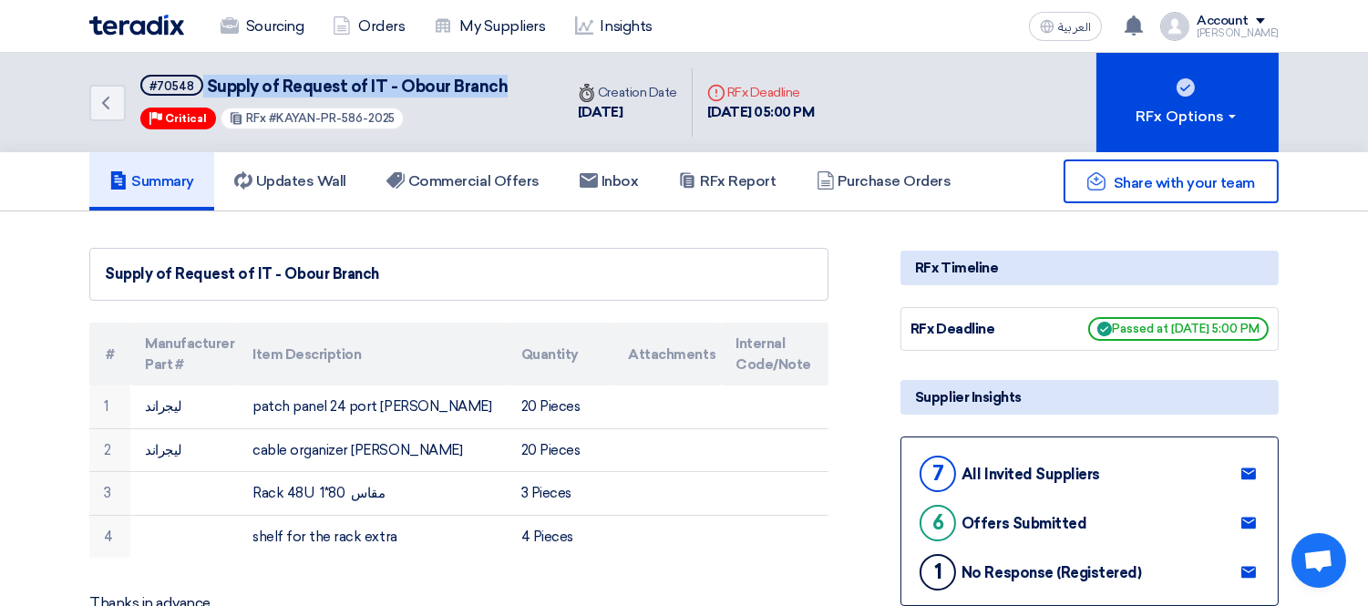
drag, startPoint x: 512, startPoint y: 79, endPoint x: 200, endPoint y: 95, distance: 312.0
click at [200, 95] on div "Back #70548 Supply of Request of IT - Obour Branch Priority Critical RFx #KAYAN…" at bounding box center [326, 102] width 474 height 99
copy h5 "Supply of Request of IT - Obour Branch"
